Goal: Book appointment/travel/reservation

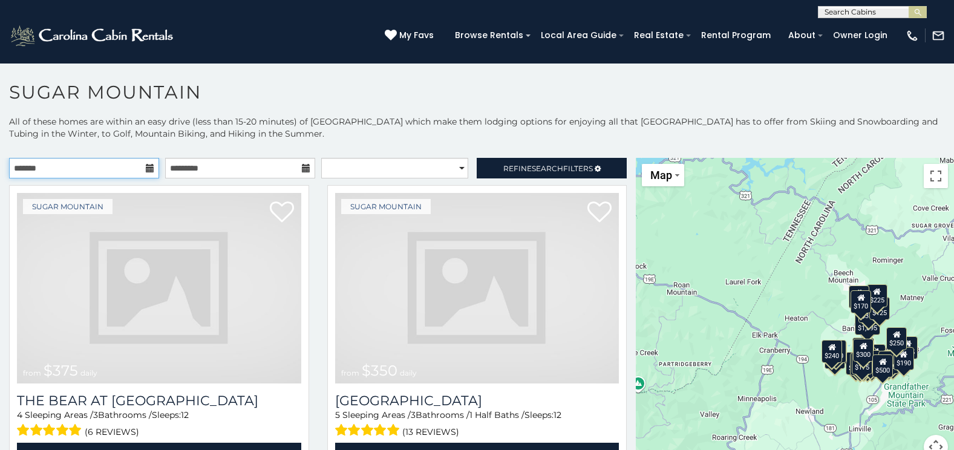
click at [106, 167] on input "text" at bounding box center [84, 168] width 150 height 21
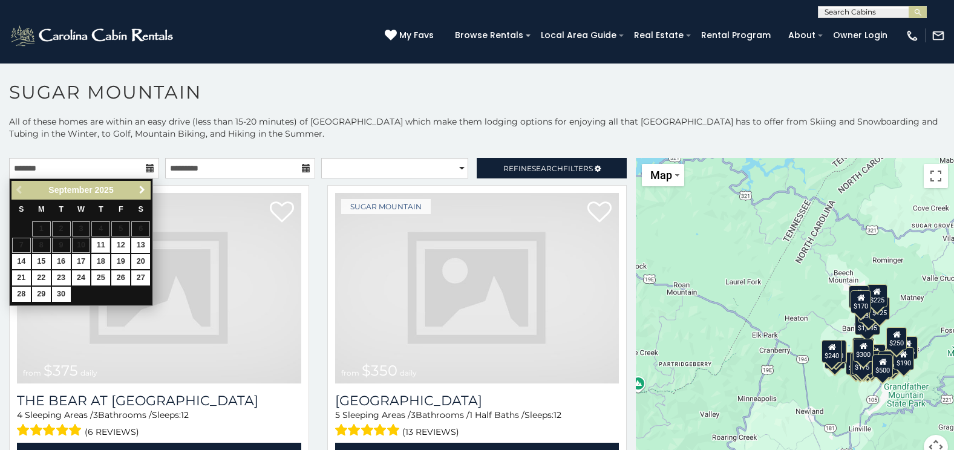
click at [139, 194] on span "Next" at bounding box center [142, 190] width 10 height 10
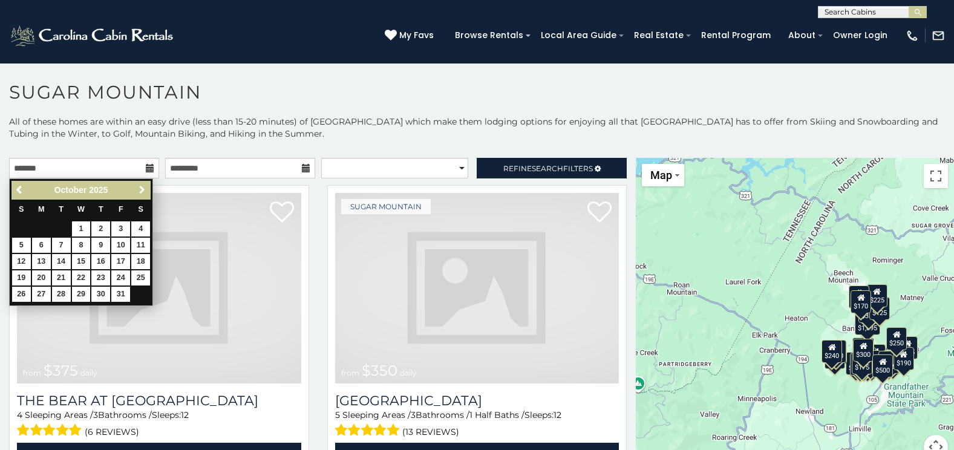
click at [139, 194] on span "Next" at bounding box center [142, 190] width 10 height 10
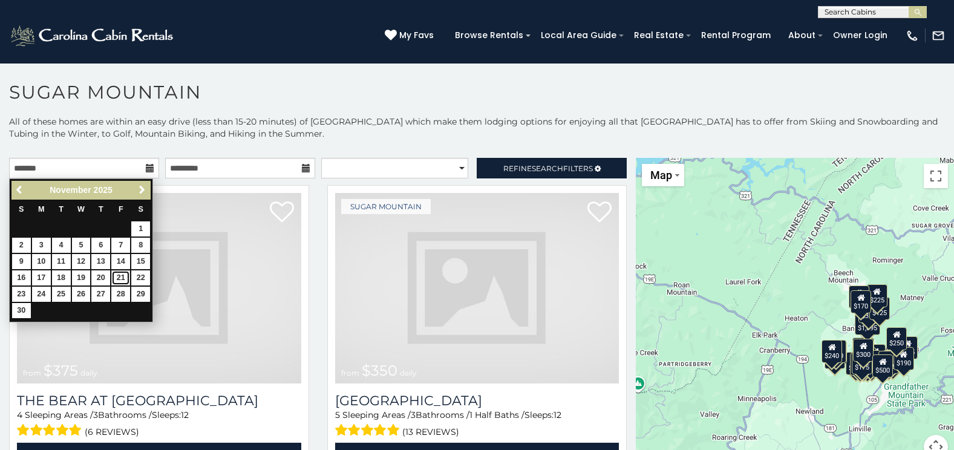
click at [121, 279] on link "21" at bounding box center [120, 277] width 19 height 15
type input "**********"
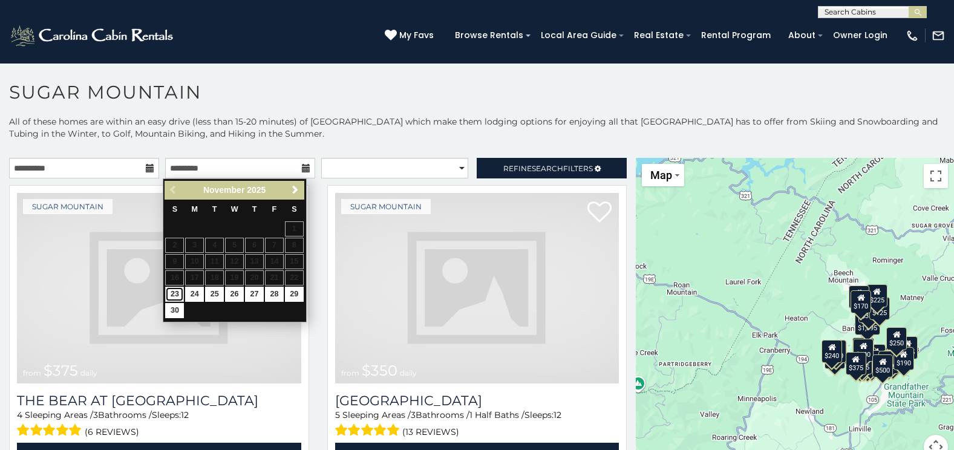
click at [170, 296] on link "23" at bounding box center [174, 294] width 19 height 15
type input "**********"
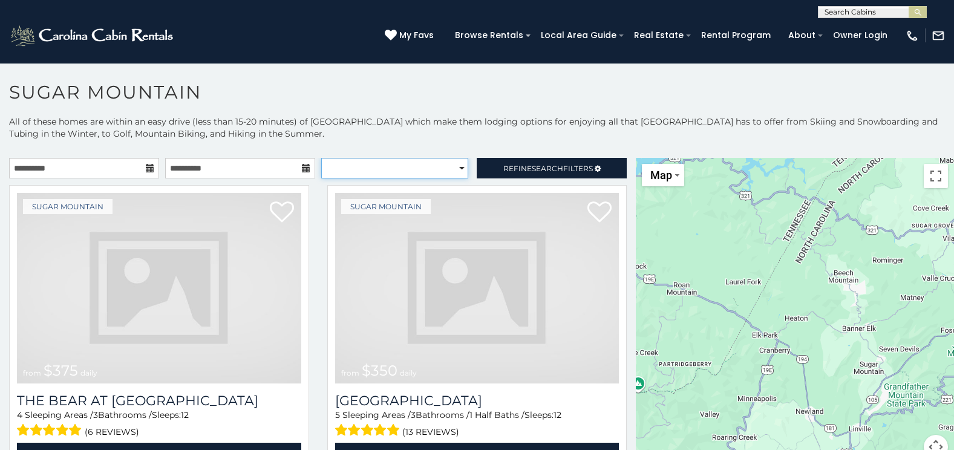
click at [381, 167] on select "**********" at bounding box center [395, 168] width 148 height 21
click at [382, 168] on select "**********" at bounding box center [395, 168] width 148 height 21
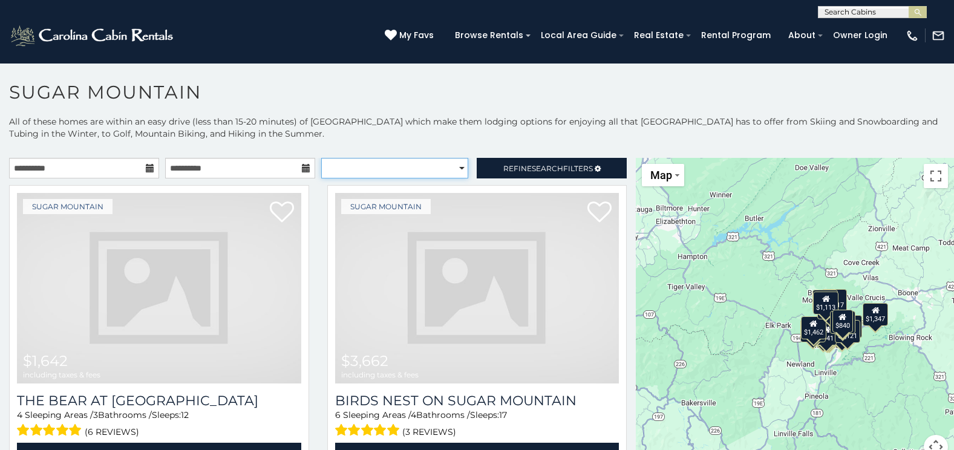
select select "*********"
click at [321, 158] on select "**********" at bounding box center [395, 168] width 148 height 21
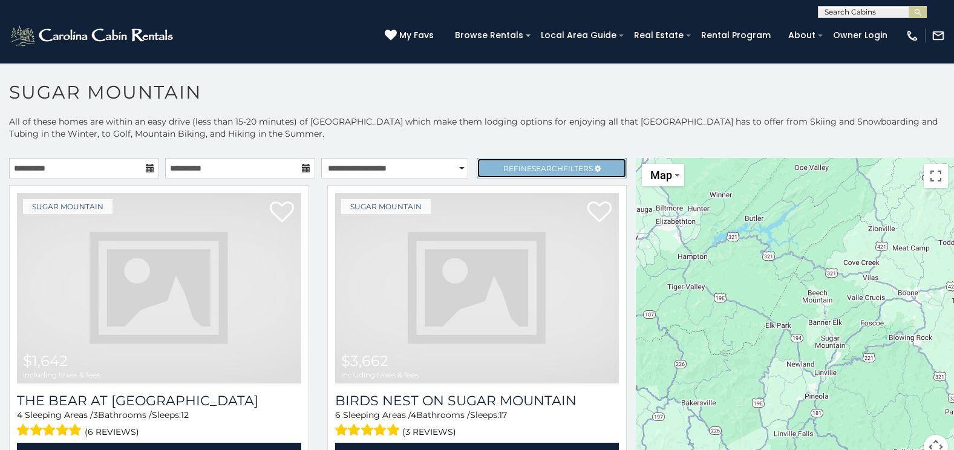
click at [553, 176] on link "Refine Search Filters" at bounding box center [552, 168] width 150 height 21
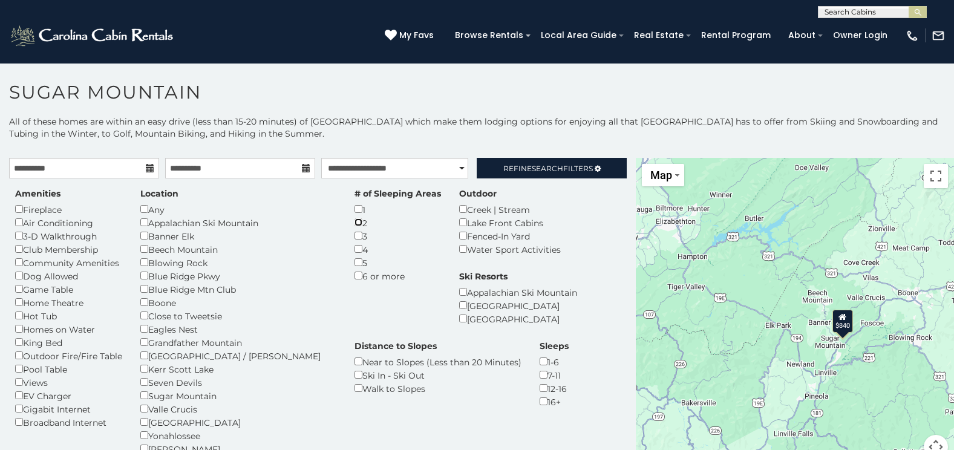
scroll to position [60, 0]
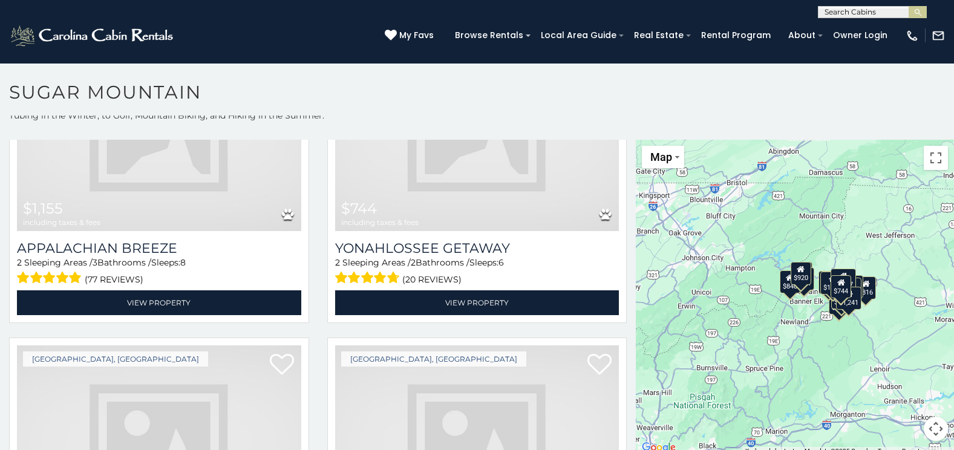
scroll to position [35, 0]
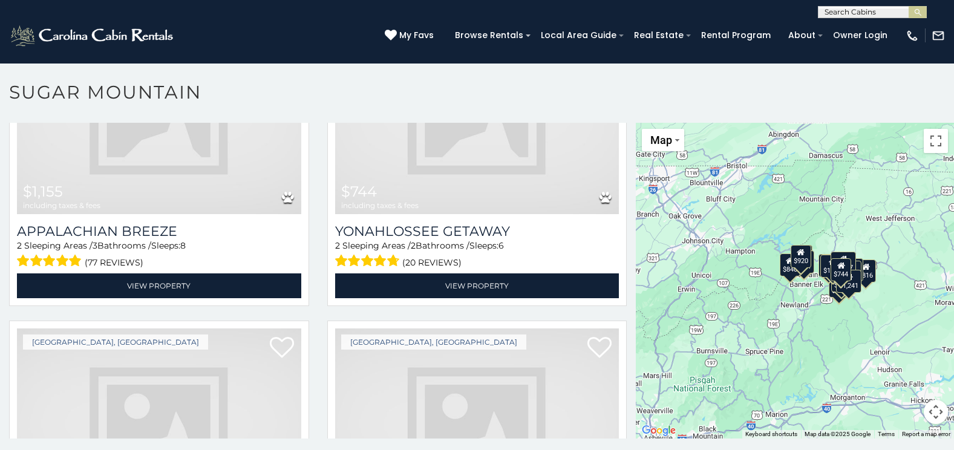
click at [820, 316] on div "$1,155 $744 $762 $811 $816 $830 $840 $920 $920 $945 $946 $962 $1,010 $1,017 $1,…" at bounding box center [795, 281] width 318 height 316
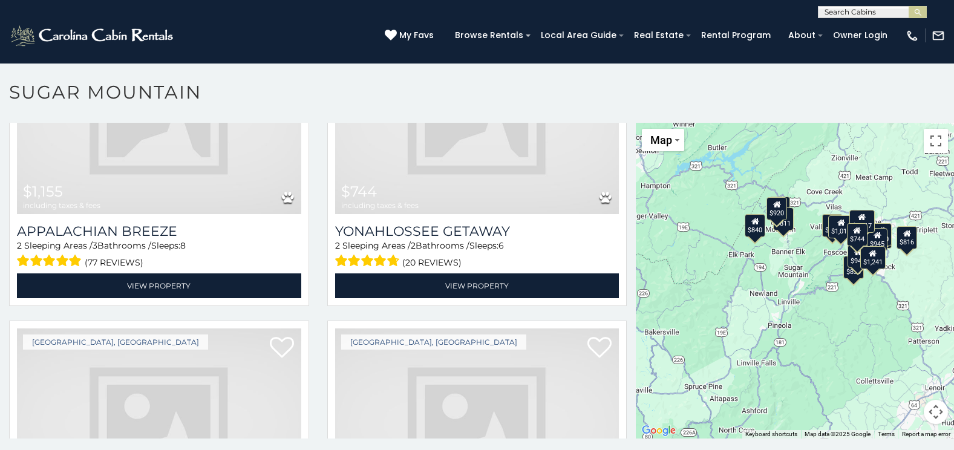
click at [820, 278] on div "$1,155 $744 $762 $811 $816 $830 $840 $920 $920 $945 $946 $962 $1,010 $1,017 $1,…" at bounding box center [795, 281] width 318 height 316
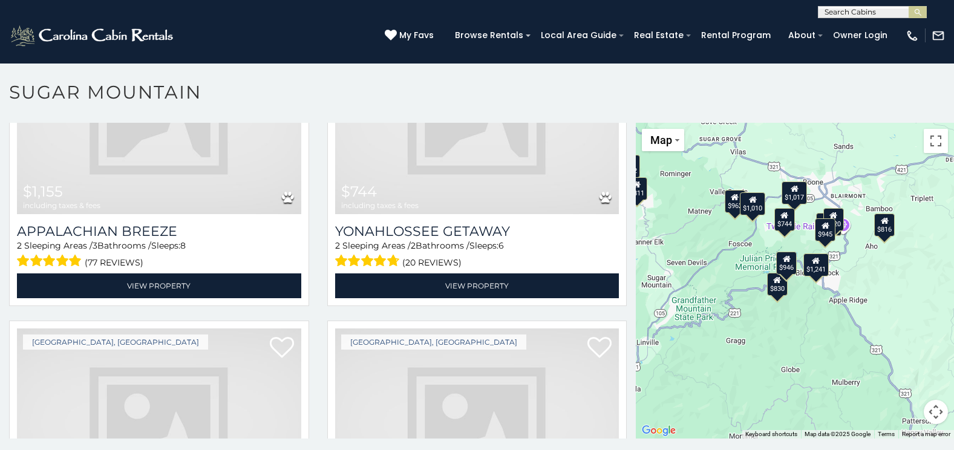
drag, startPoint x: 821, startPoint y: 253, endPoint x: 713, endPoint y: 271, distance: 110.3
click at [713, 271] on div "$1,155 $744 $762 $811 $816 $830 $840 $920 $920 $945 $946 $962 $1,010 $1,017 $1,…" at bounding box center [795, 281] width 318 height 316
click at [727, 266] on div "$1,155 $744 $762 $811 $816 $830 $840 $920 $920 $945 $946 $962 $1,010 $1,017 $1,…" at bounding box center [795, 281] width 318 height 316
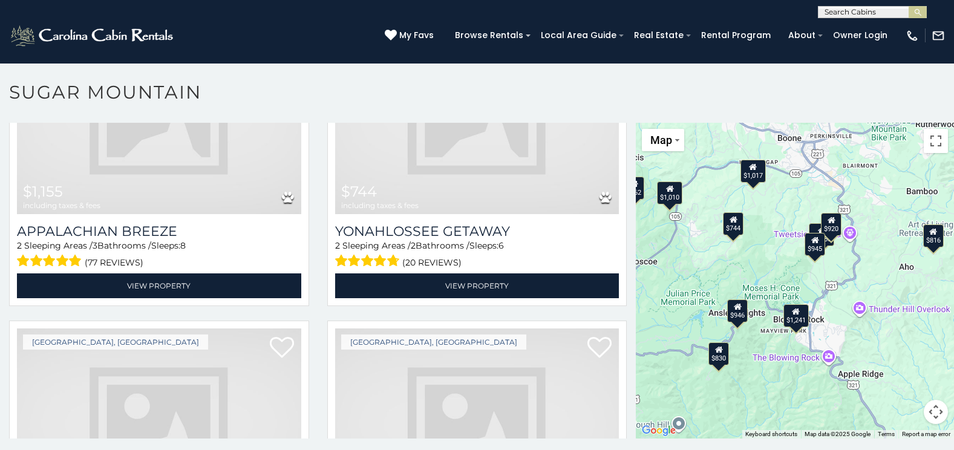
drag, startPoint x: 850, startPoint y: 209, endPoint x: 745, endPoint y: 249, distance: 111.8
click at [745, 249] on div "$1,155 $744 $762 $811 $816 $830 $840 $920 $920 $945 $946 $962 $1,010 $1,017 $1,…" at bounding box center [795, 281] width 318 height 316
click at [807, 281] on div "$1,155 $744 $762 $811 $816 $830 $840 $920 $920 $945 $946 $962 $1,010 $1,017 $1,…" at bounding box center [795, 281] width 318 height 316
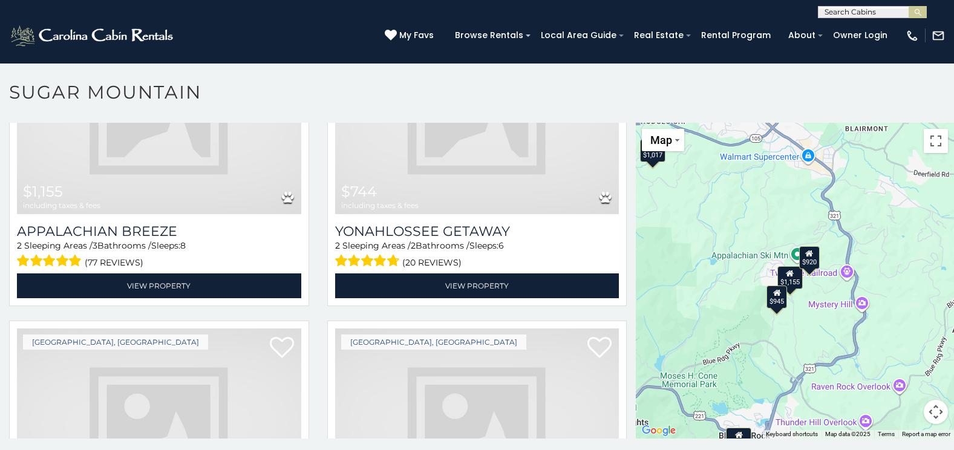
drag, startPoint x: 798, startPoint y: 264, endPoint x: 754, endPoint y: 342, distance: 88.8
click at [754, 342] on div "$1,155 $744 $762 $811 $816 $830 $840 $920 $920 $945 $946 $962 $1,010 $1,017 $1,…" at bounding box center [795, 281] width 318 height 316
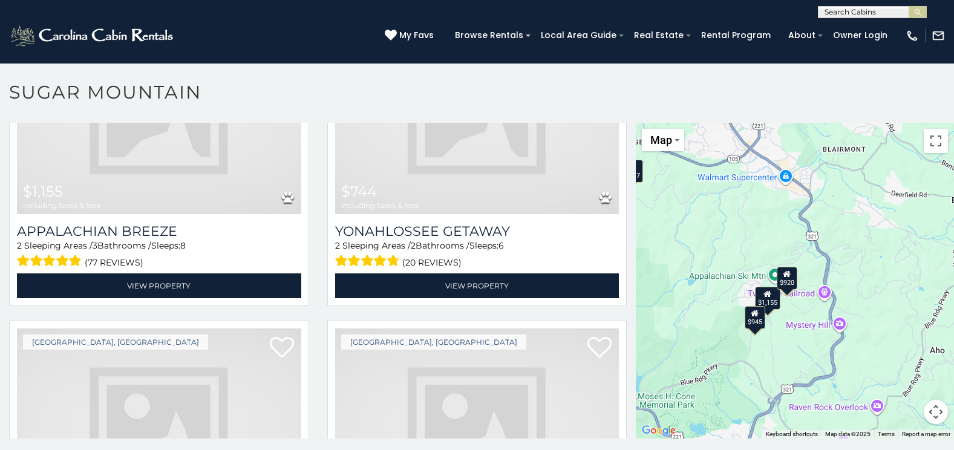
drag, startPoint x: 757, startPoint y: 204, endPoint x: 733, endPoint y: 227, distance: 32.9
click at [733, 227] on div "$1,155 $744 $762 $811 $816 $830 $840 $920 $920 $945 $946 $962 $1,010 $1,017 $1,…" at bounding box center [795, 281] width 318 height 316
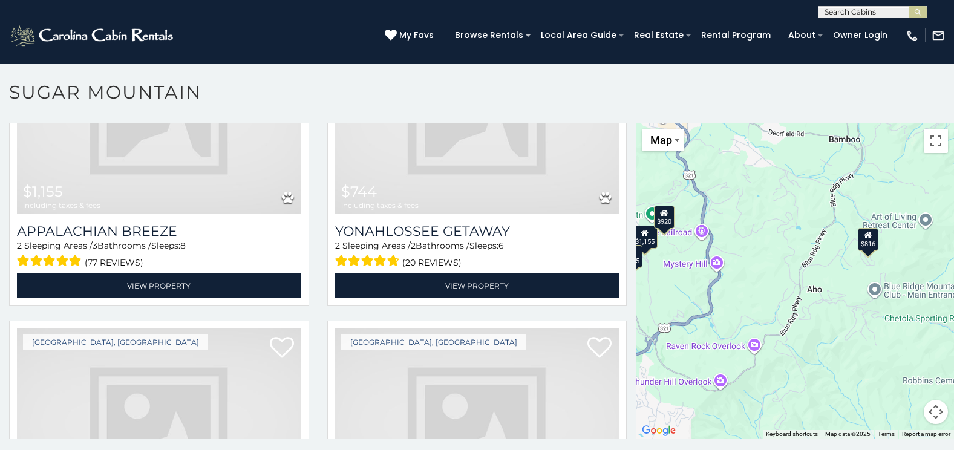
drag, startPoint x: 880, startPoint y: 261, endPoint x: 755, endPoint y: 200, distance: 138.8
click at [755, 200] on div "$1,155 $744 $762 $811 $816 $830 $840 $920 $920 $945 $946 $962 $1,010 $1,017 $1,…" at bounding box center [795, 281] width 318 height 316
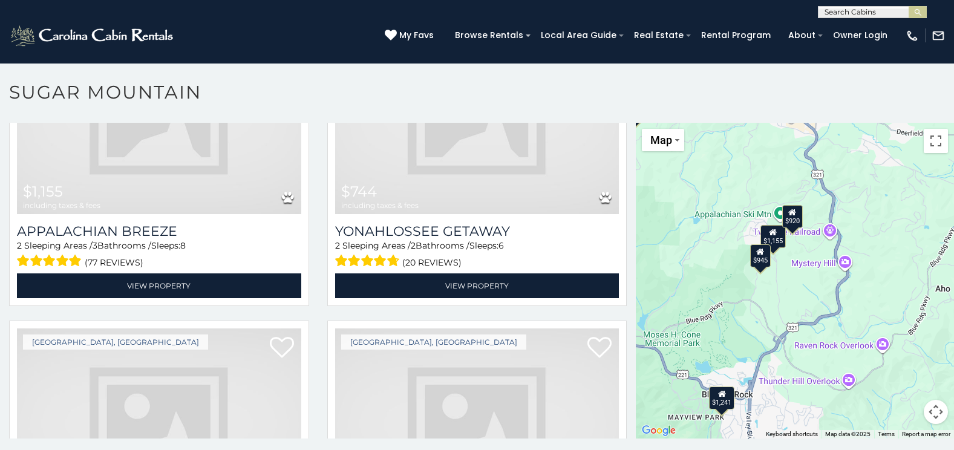
drag, startPoint x: 870, startPoint y: 246, endPoint x: 882, endPoint y: 246, distance: 12.1
click at [882, 246] on div "$1,155 $744 $762 $811 $816 $830 $840 $920 $920 $945 $946 $962 $1,010 $1,017 $1,…" at bounding box center [795, 281] width 318 height 316
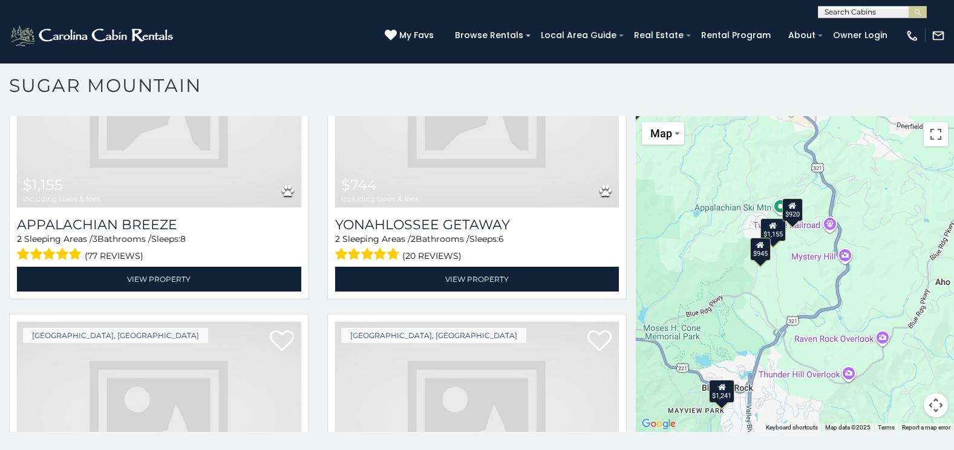
click at [831, 244] on div "$1,155 $744 $762 $811 $816 $830 $840 $920 $920 $945 $946 $962 $1,010 $1,017 $1,…" at bounding box center [795, 274] width 318 height 316
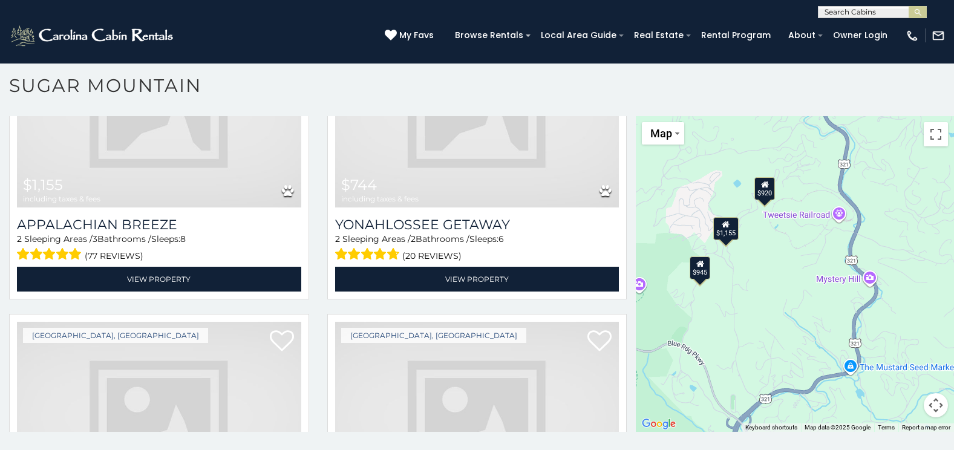
drag, startPoint x: 763, startPoint y: 253, endPoint x: 781, endPoint y: 256, distance: 18.4
click at [781, 256] on div "$1,155 $744 $762 $811 $816 $830 $840 $920 $920 $945 $946 $962 $1,010 $1,017 $1,…" at bounding box center [795, 274] width 318 height 316
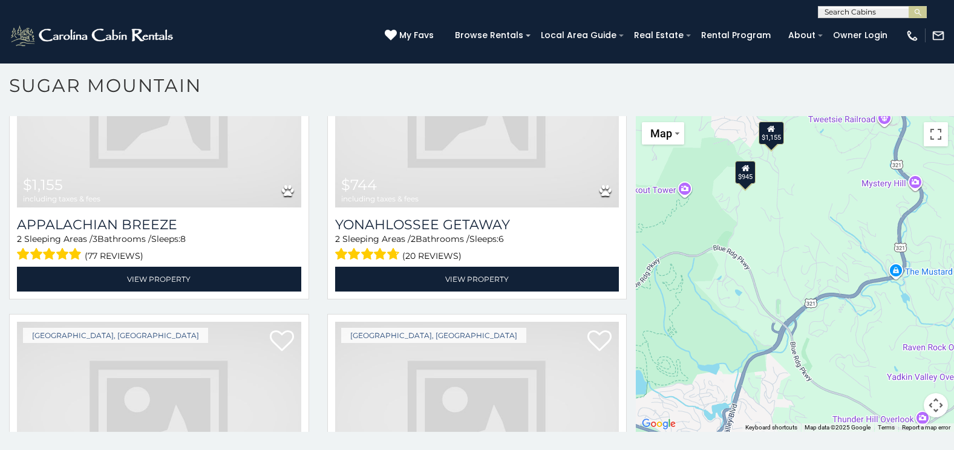
drag, startPoint x: 773, startPoint y: 282, endPoint x: 818, endPoint y: 185, distance: 106.9
click at [818, 185] on div "$1,155 $744 $762 $811 $816 $830 $840 $920 $920 $945 $946 $962 $1,010 $1,017 $1,…" at bounding box center [795, 274] width 318 height 316
click at [671, 135] on button "Map" at bounding box center [663, 133] width 42 height 22
click at [709, 255] on div "$1,155 $744 $762 $811 $816 $830 $840 $920 $920 $945 $946 $962 $1,010 $1,017 $1,…" at bounding box center [795, 274] width 318 height 316
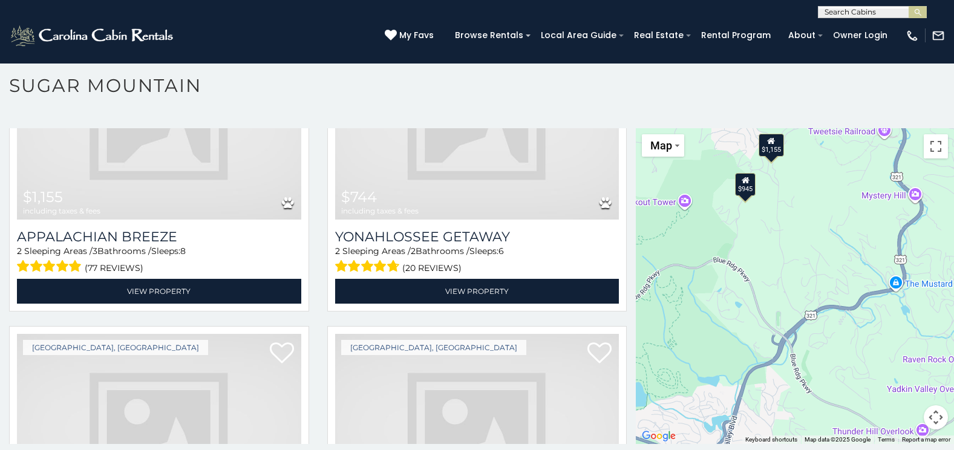
scroll to position [35, 0]
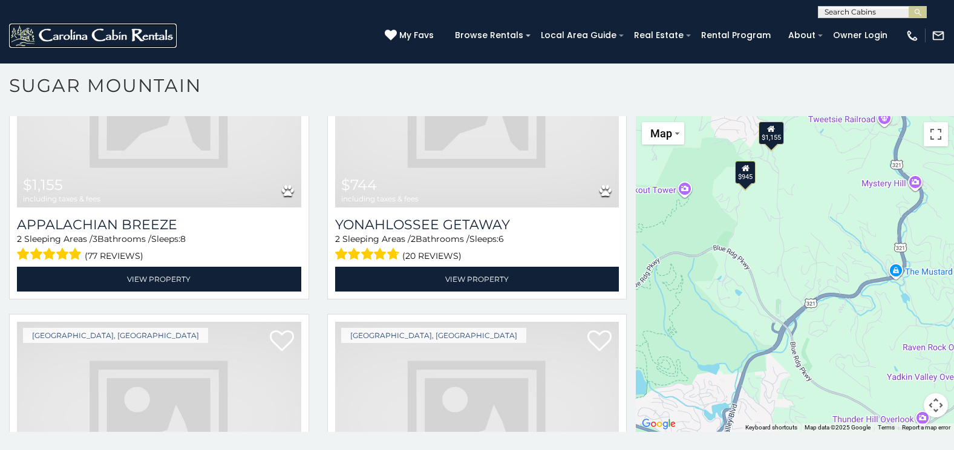
click at [25, 28] on img at bounding box center [93, 36] width 168 height 24
